Goal: Answer question/provide support

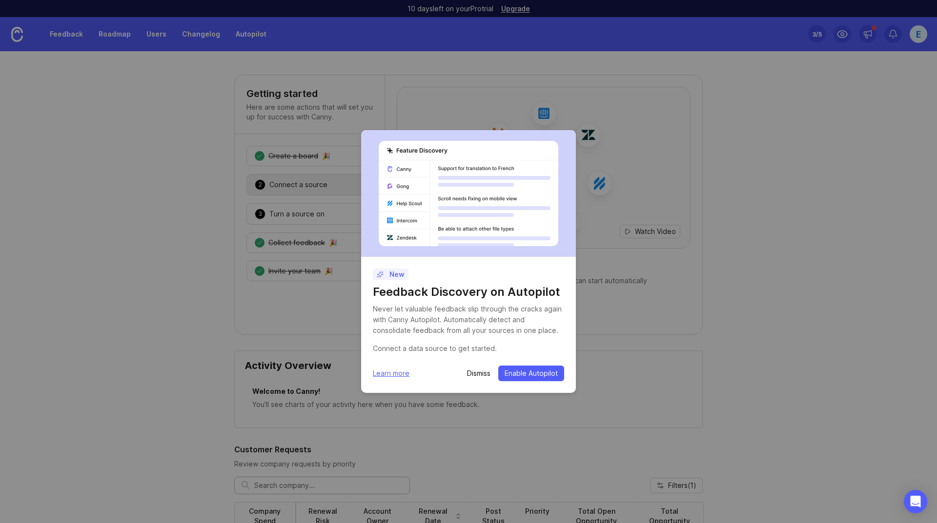
drag, startPoint x: 0, startPoint y: 0, endPoint x: 472, endPoint y: 372, distance: 601.2
click at [472, 372] on p "Dismiss" at bounding box center [478, 374] width 23 height 10
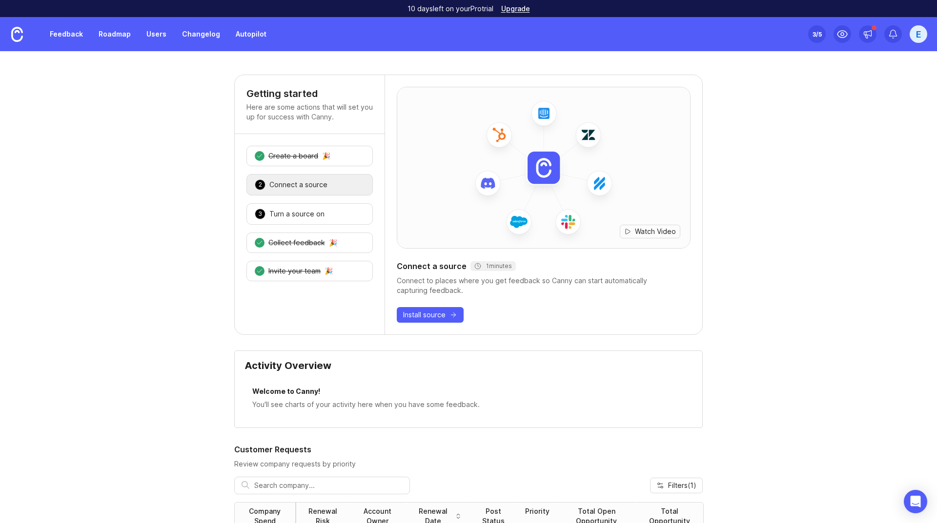
click at [67, 35] on link "Feedback" at bounding box center [66, 34] width 45 height 18
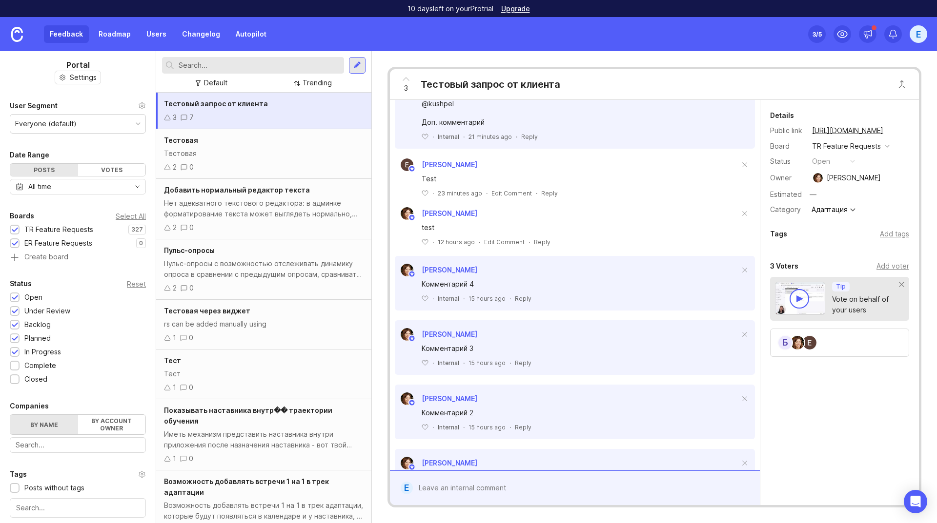
scroll to position [195, 0]
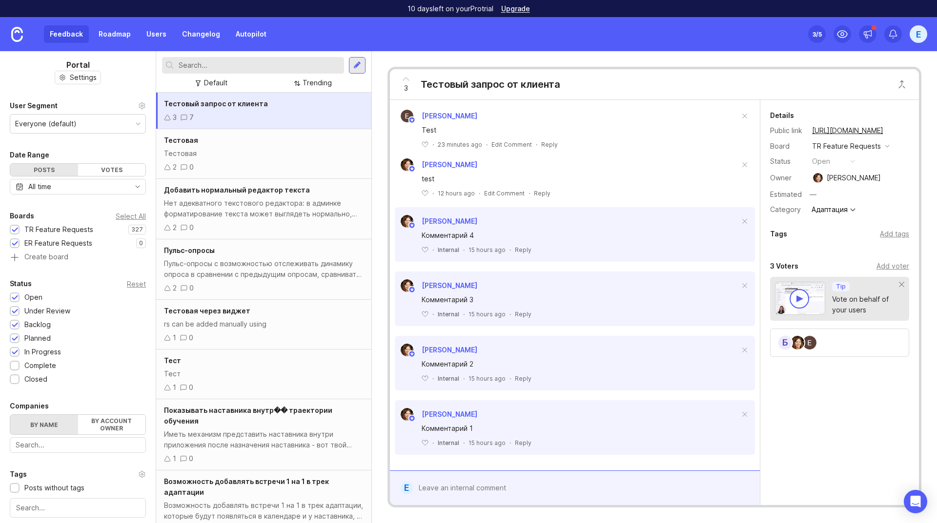
click at [439, 488] on div at bounding box center [582, 488] width 338 height 19
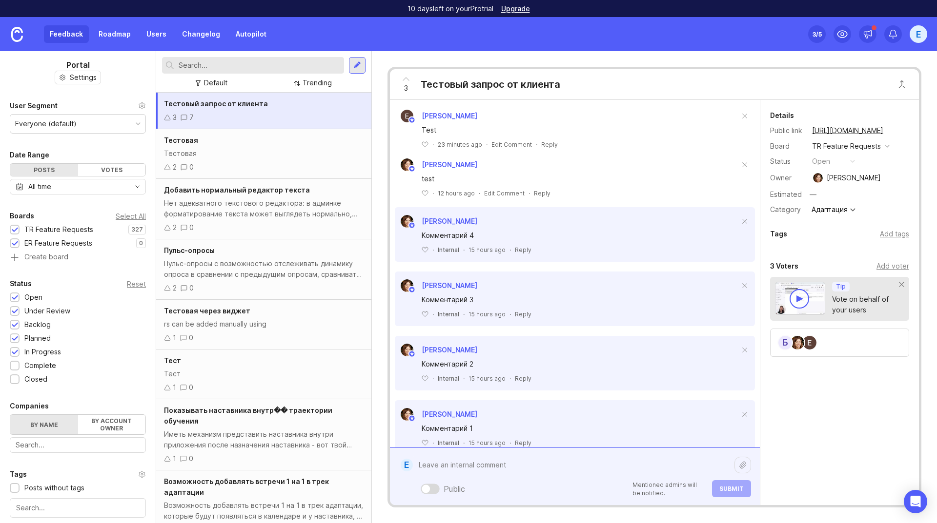
click at [798, 345] on img at bounding box center [797, 343] width 14 height 14
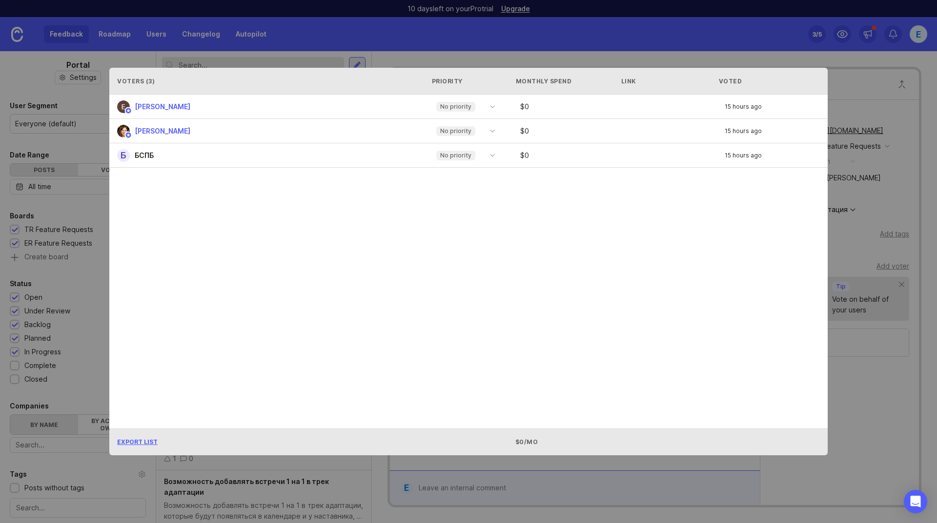
click at [799, 134] on div "15 hours ago" at bounding box center [775, 131] width 103 height 6
click at [814, 133] on div "15 hours ago" at bounding box center [775, 131] width 103 height 6
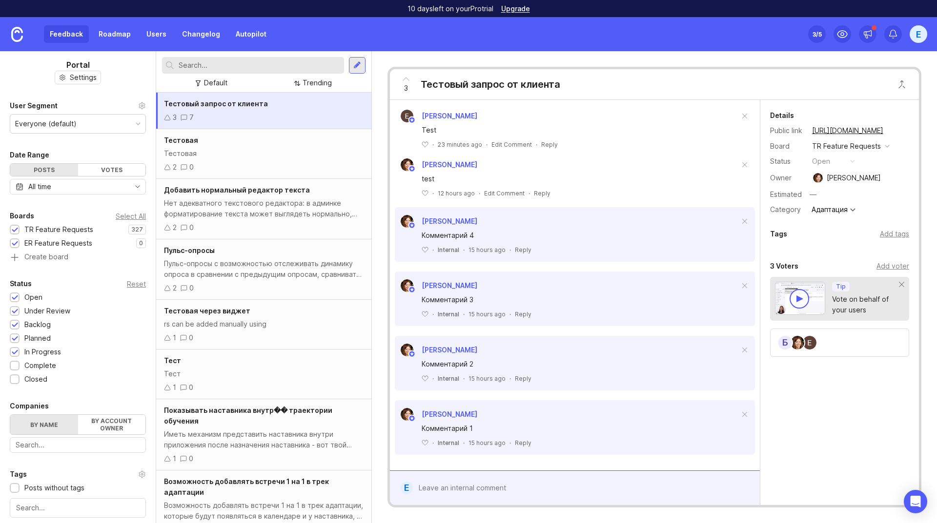
click at [230, 369] on div "Тест" at bounding box center [263, 374] width 199 height 11
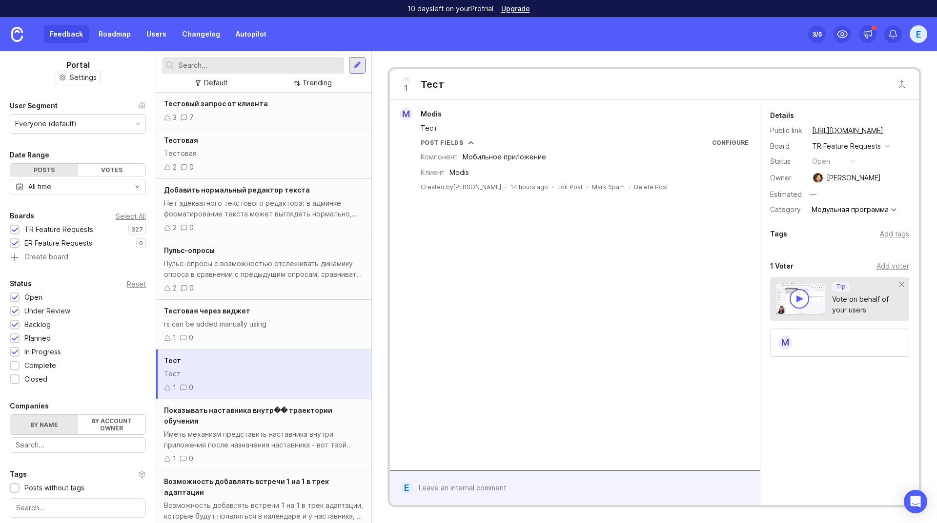
click at [893, 267] on div "Add voter" at bounding box center [892, 266] width 33 height 11
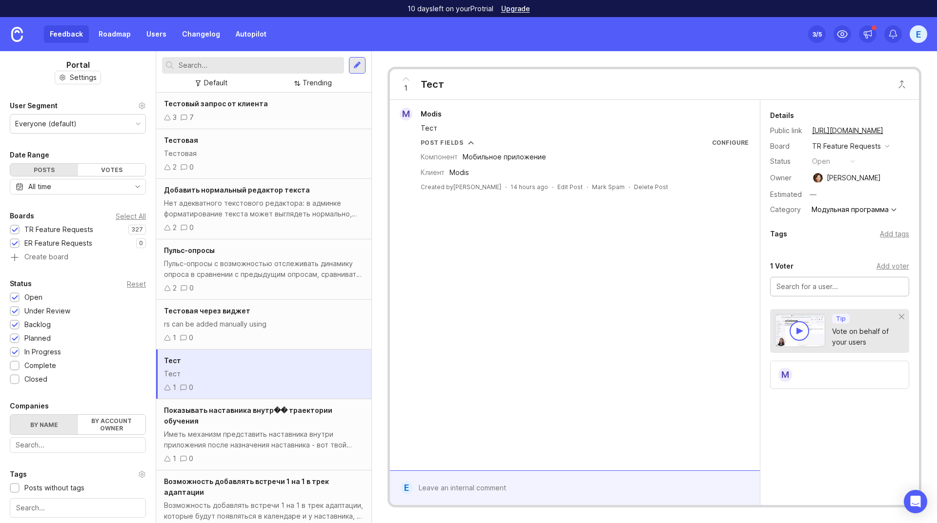
click at [840, 289] on input "text" at bounding box center [839, 286] width 126 height 11
type input "<"
type input "БСПБ"
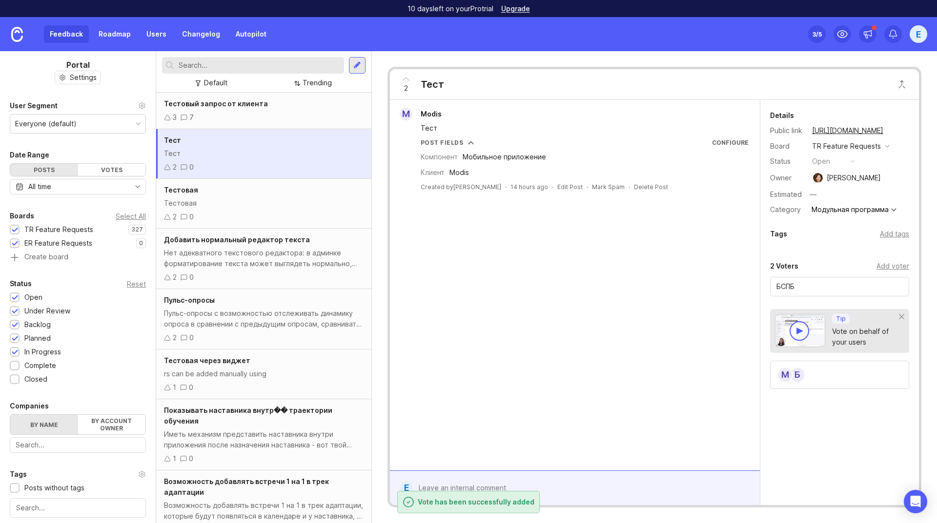
click at [590, 482] on div at bounding box center [582, 488] width 338 height 19
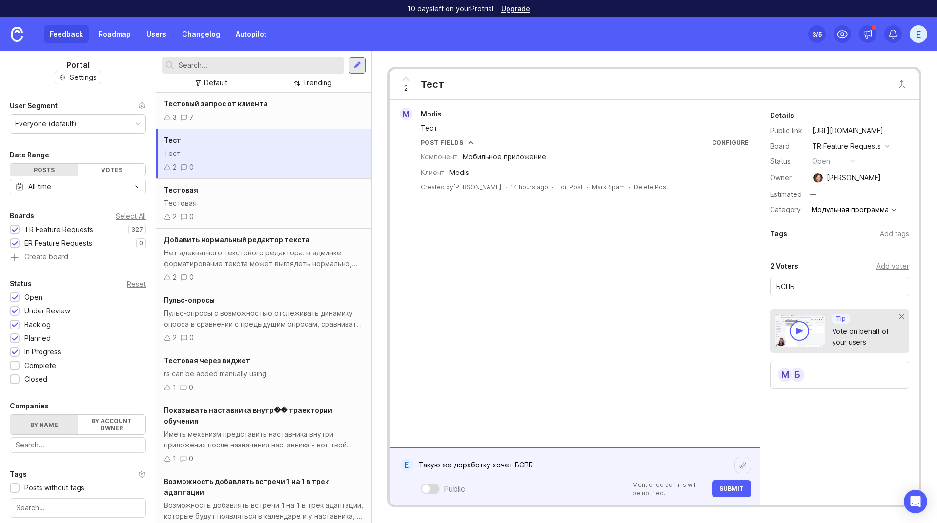
type textarea "Такую же доработку хочет БСПБ"
click at [732, 487] on span "Submit" at bounding box center [731, 488] width 24 height 7
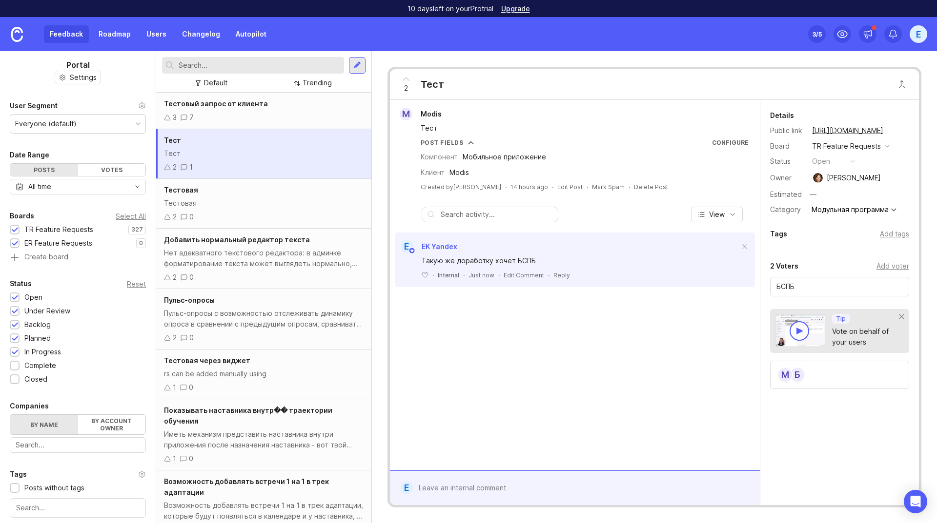
click at [842, 465] on div "Details Public link [URL][DOMAIN_NAME] Board TR Feature Requests Status open Ow…" at bounding box center [839, 288] width 159 height 377
click at [878, 289] on input "БСПБ" at bounding box center [839, 286] width 126 height 11
click at [857, 439] on div "Details Public link [URL][DOMAIN_NAME] Board TR Feature Requests Status open Ow…" at bounding box center [839, 288] width 159 height 377
click at [624, 343] on div "M Modis Тест Post Fields Configure Компонент Мобильное приложение Клиент Modis …" at bounding box center [575, 285] width 370 height 371
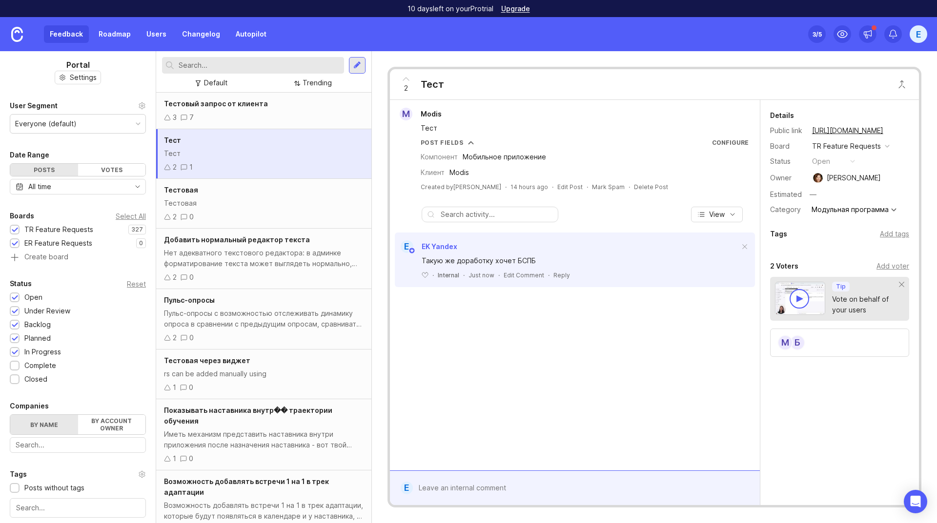
click at [635, 381] on div "M Modis Тест Post Fields Configure Компонент Мобильное приложение Клиент Modis …" at bounding box center [575, 285] width 370 height 371
